Goal: Find specific page/section: Find specific page/section

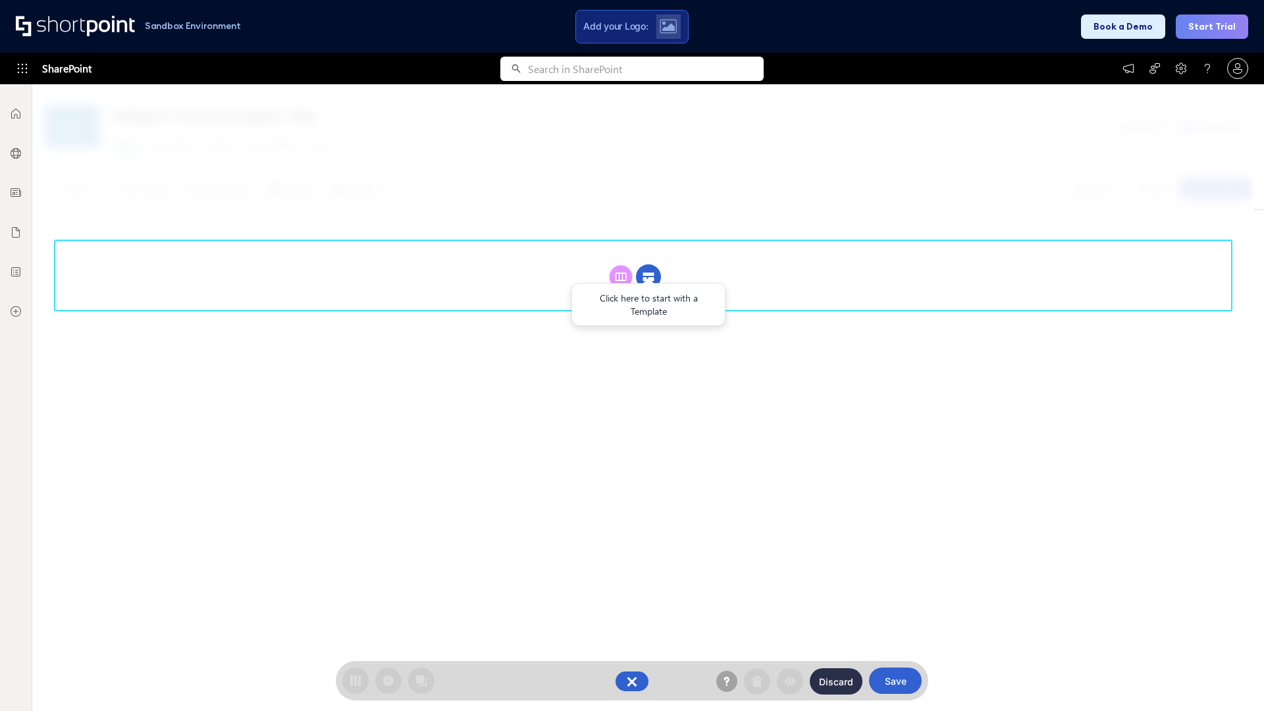
click at [649, 277] on circle at bounding box center [648, 277] width 25 height 25
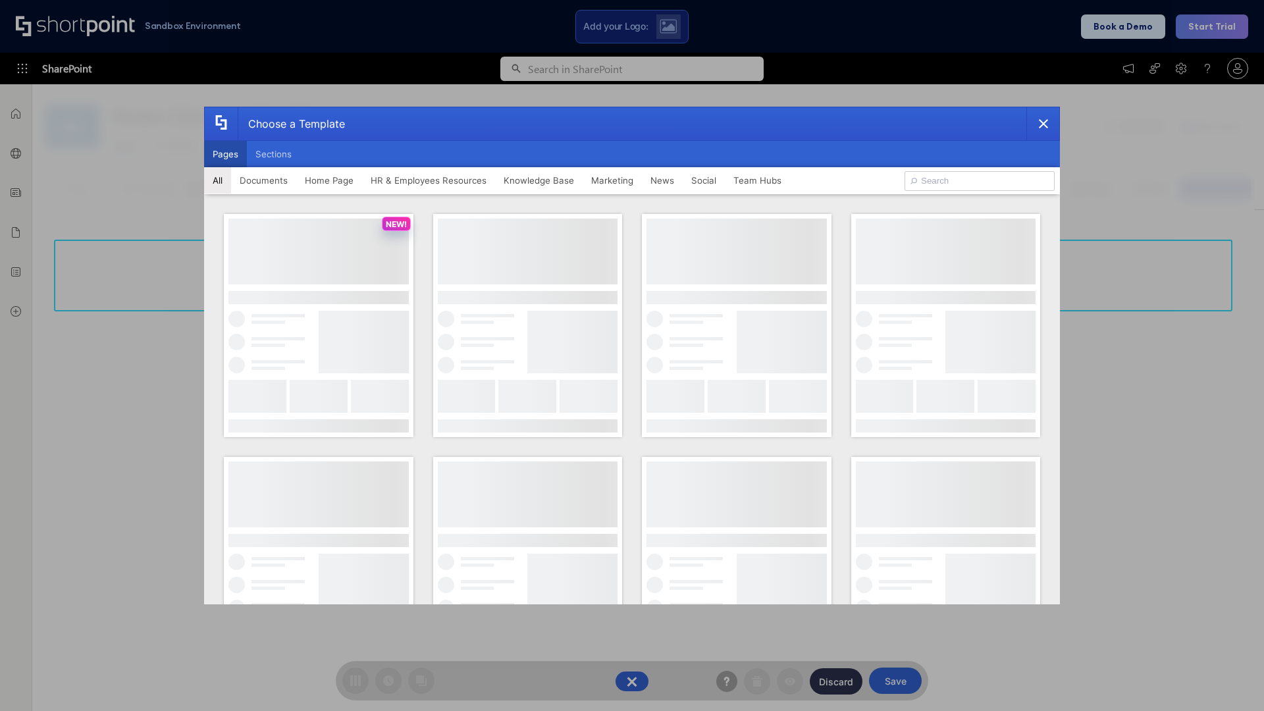
click at [225, 154] on button "Pages" at bounding box center [225, 154] width 43 height 26
type input "Knowledge Portal 3"
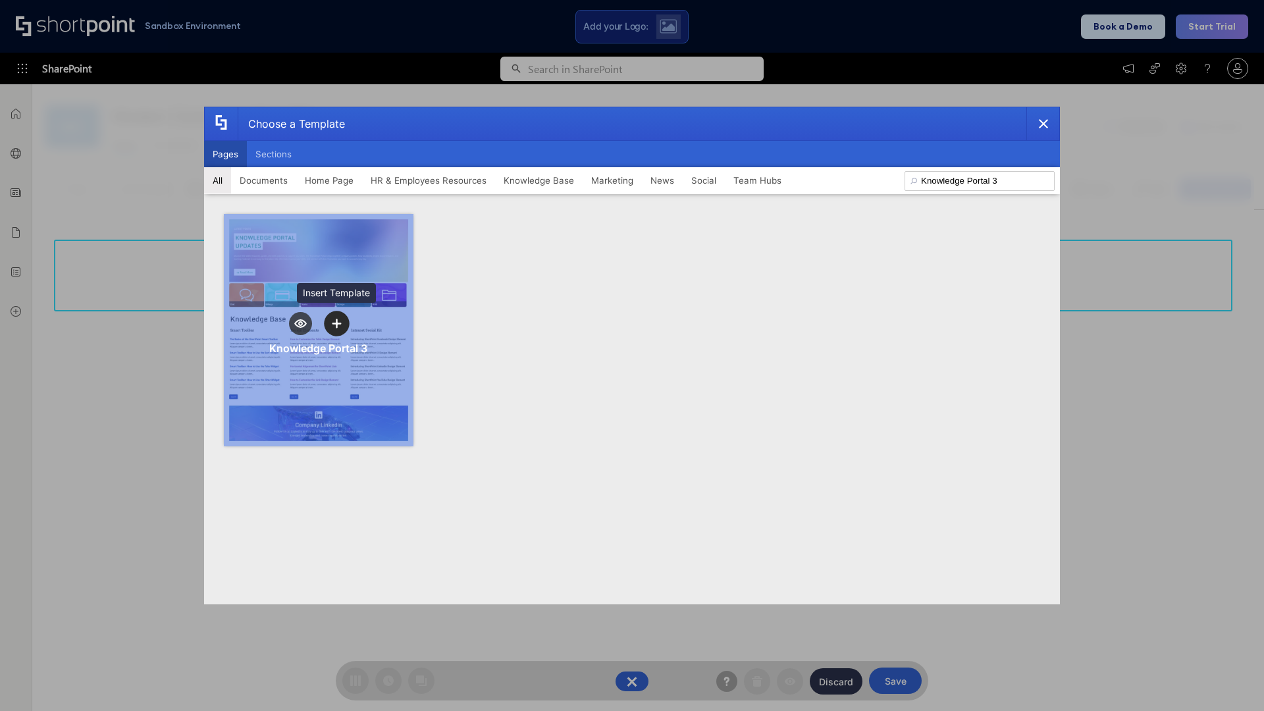
click at [337, 323] on icon "template selector" at bounding box center [336, 323] width 9 height 9
